Goal: Information Seeking & Learning: Learn about a topic

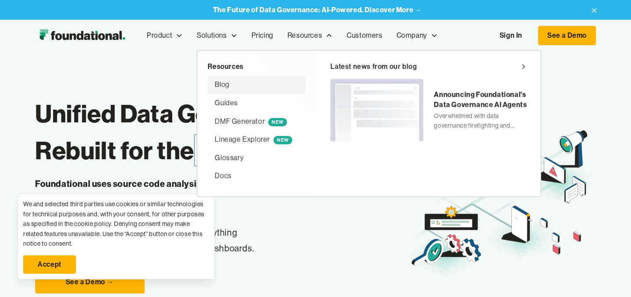
click at [226, 87] on div "Blog" at bounding box center [222, 84] width 14 height 11
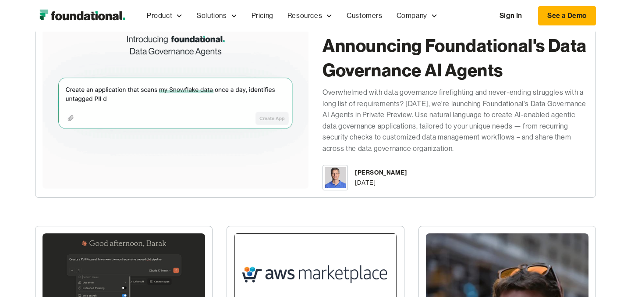
scroll to position [250, 0]
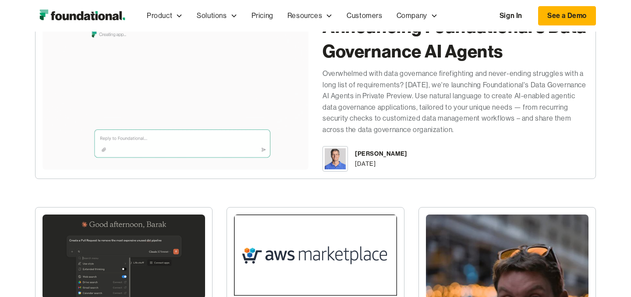
click at [226, 87] on img at bounding box center [176, 82] width 266 height 176
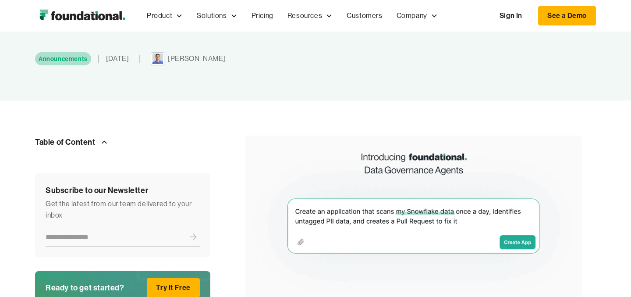
scroll to position [178, 0]
